Goal: Task Accomplishment & Management: Manage account settings

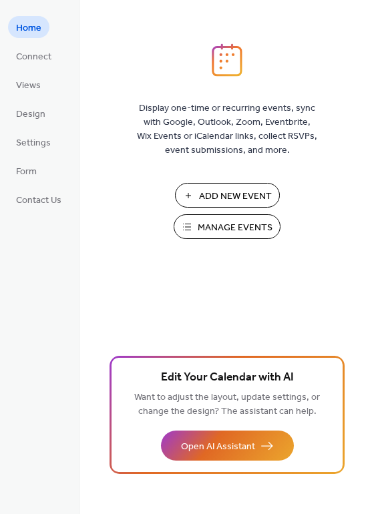
click at [205, 227] on span "Manage Events" at bounding box center [235, 228] width 75 height 14
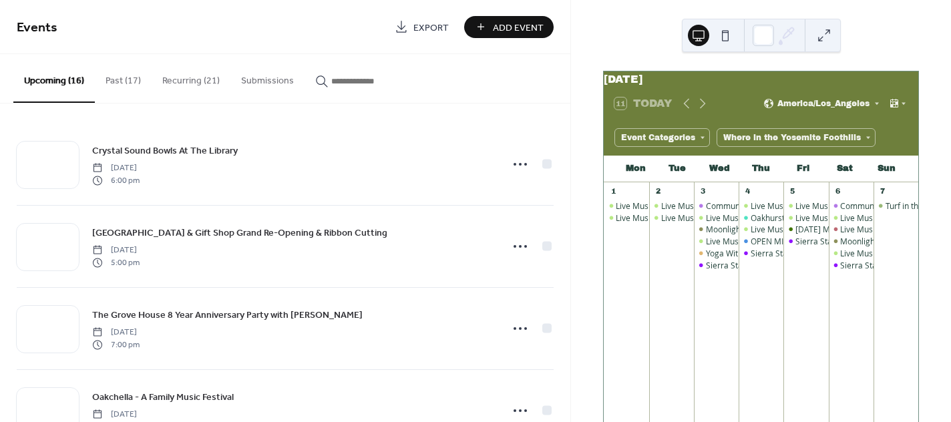
click at [244, 79] on button "Submissions" at bounding box center [267, 77] width 74 height 47
